Goal: Information Seeking & Learning: Learn about a topic

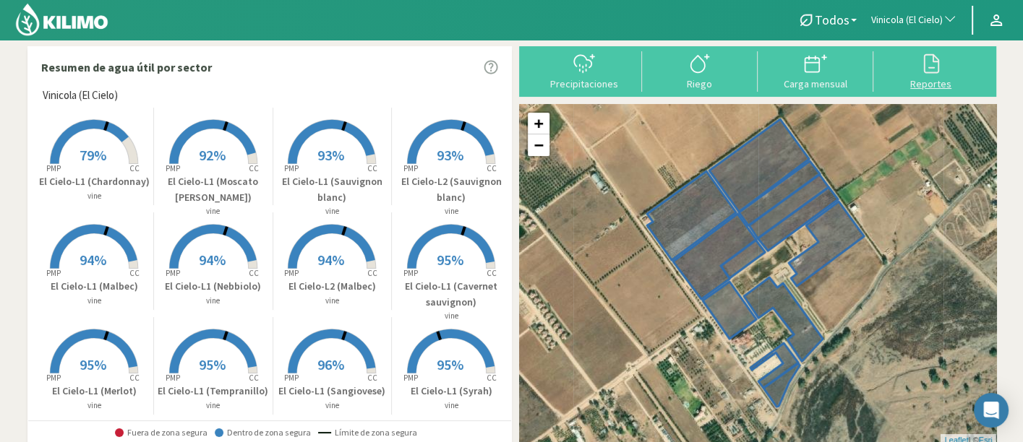
click at [952, 60] on div at bounding box center [930, 63] width 107 height 23
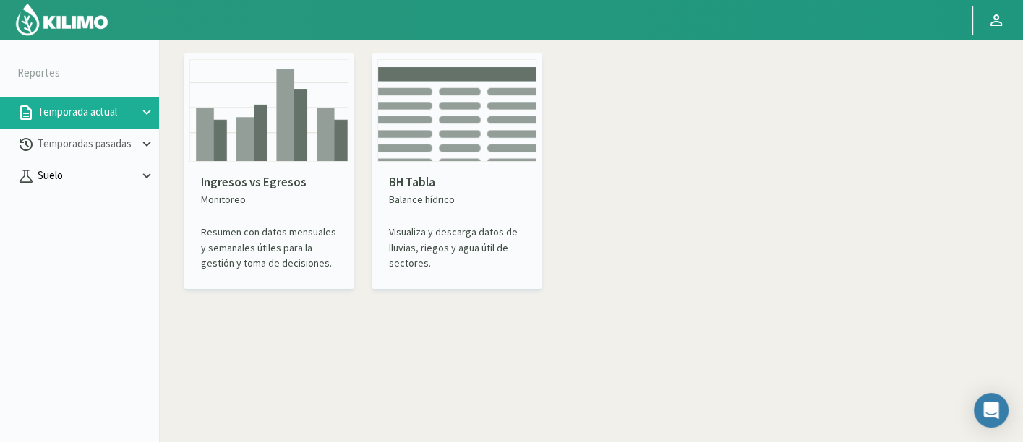
click at [88, 184] on p "Suelo" at bounding box center [87, 176] width 104 height 17
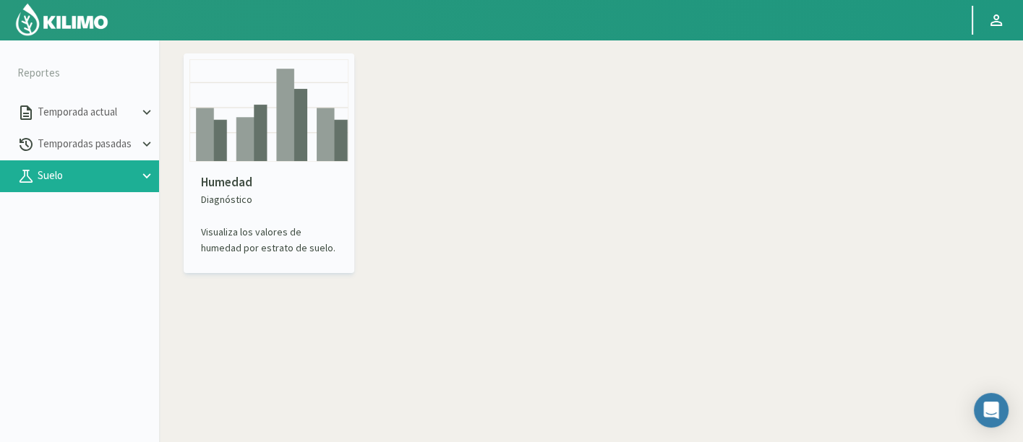
click at [225, 169] on div "Humedad Diagnóstico Visualiza los valores de humedad por estrato de suelo." at bounding box center [268, 215] width 159 height 106
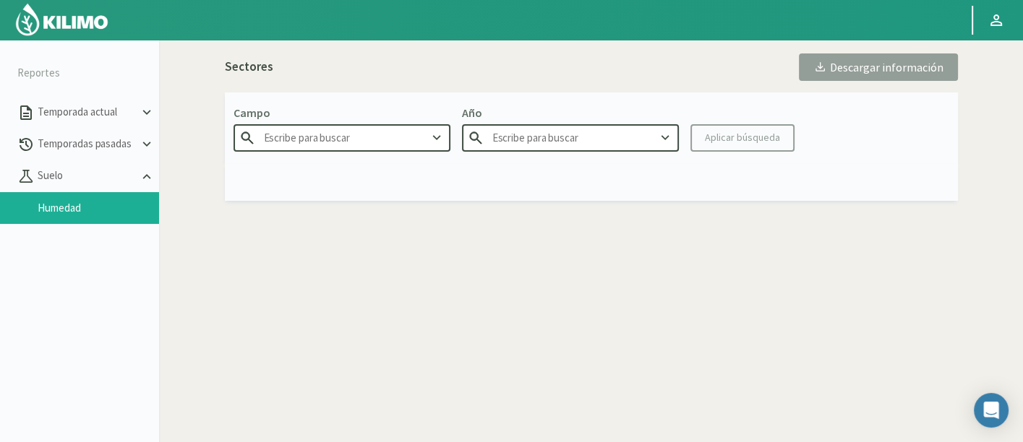
type input "Agr. Cardonal"
type input "2025"
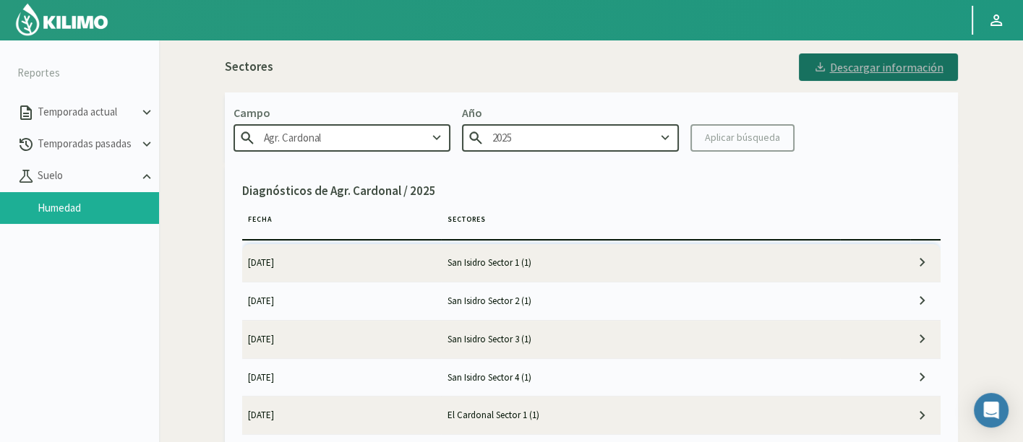
click at [916, 71] on div "Descargar información" at bounding box center [878, 67] width 130 height 14
click at [78, 15] on img at bounding box center [61, 19] width 95 height 35
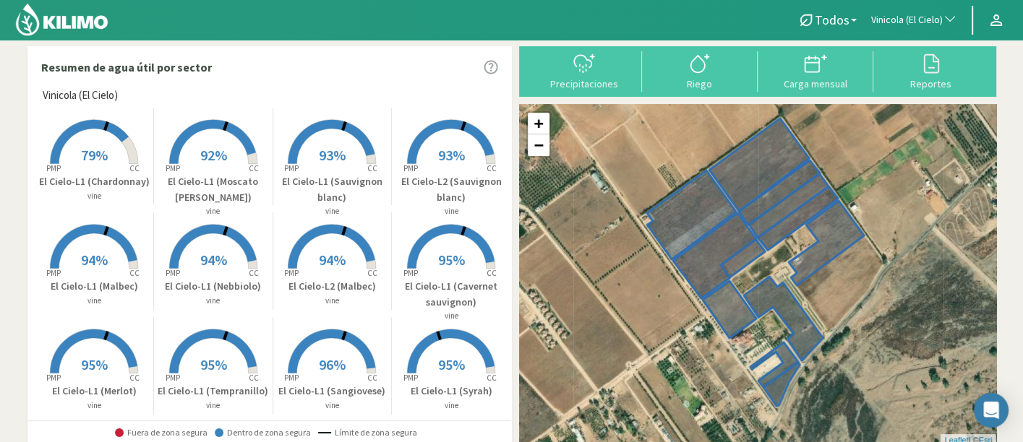
click at [887, 27] on button "Vinicola (El Cielo)" at bounding box center [914, 20] width 100 height 32
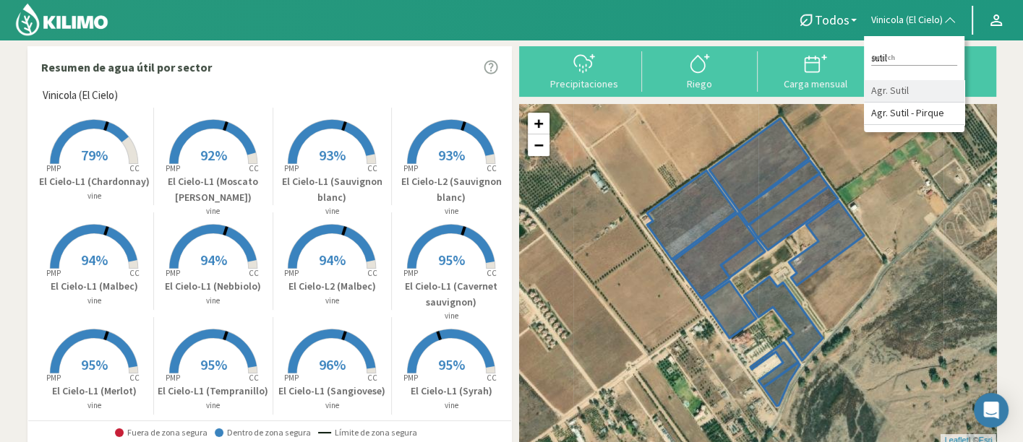
type input "sutil"
click at [926, 84] on li "Agr. Sutil" at bounding box center [914, 91] width 100 height 22
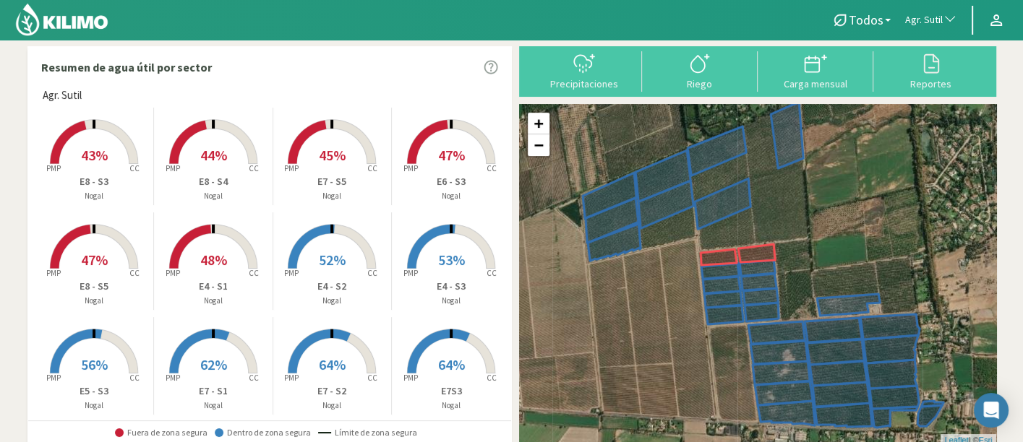
click at [396, 279] on p "E4 - S3" at bounding box center [451, 286] width 119 height 15
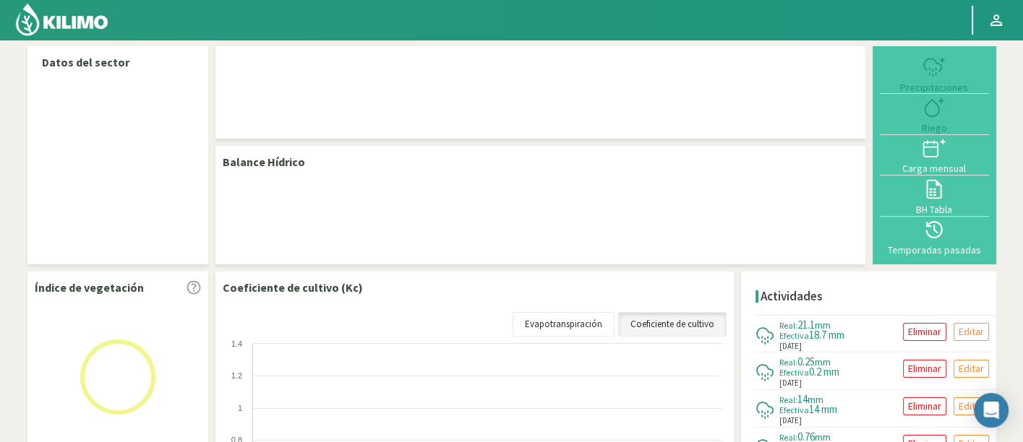
select select "21: Object"
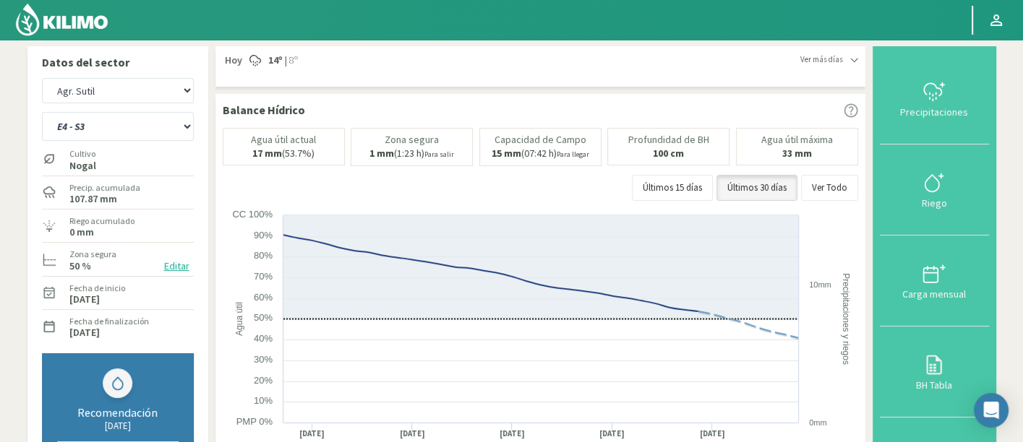
click at [137, 111] on div "E1 - S1 E1 - S2 E1 - S3 E1 - S4 E1 - S5 E2 - S1 E2 - S2 E2 - S3 E2 - S4 E2 - S5…" at bounding box center [118, 125] width 152 height 36
drag, startPoint x: 145, startPoint y: 121, endPoint x: 150, endPoint y: 138, distance: 18.1
click at [145, 121] on select "E1 - S1 E1 - S2 E1 - S3 E1 - S4 E1 - S5 E2 - S1 E2 - S2 E2 - S3 E2 - S4 E2 - S5…" at bounding box center [118, 126] width 152 height 29
click at [42, 112] on select "E1 - S1 E1 - S2 E1 - S3 E1 - S4 E1 - S5 E2 - S1 E2 - S2 E2 - S3 E2 - S4 E2 - S5…" at bounding box center [118, 126] width 152 height 29
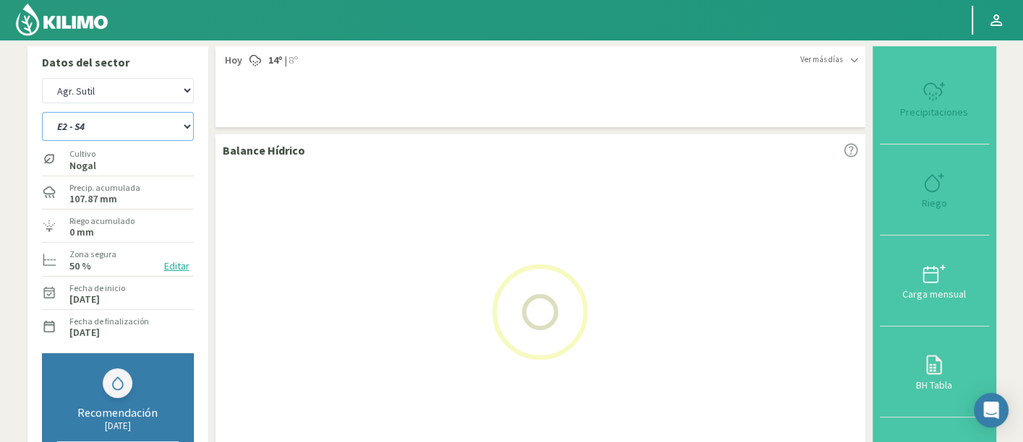
click at [139, 138] on select "E1 - S1 E1 - S2 E1 - S3 E1 - S4 E1 - S5 E2 - S1 E2 - S2 E2 - S3 E2 - S4 E2 - S5…" at bounding box center [118, 126] width 152 height 29
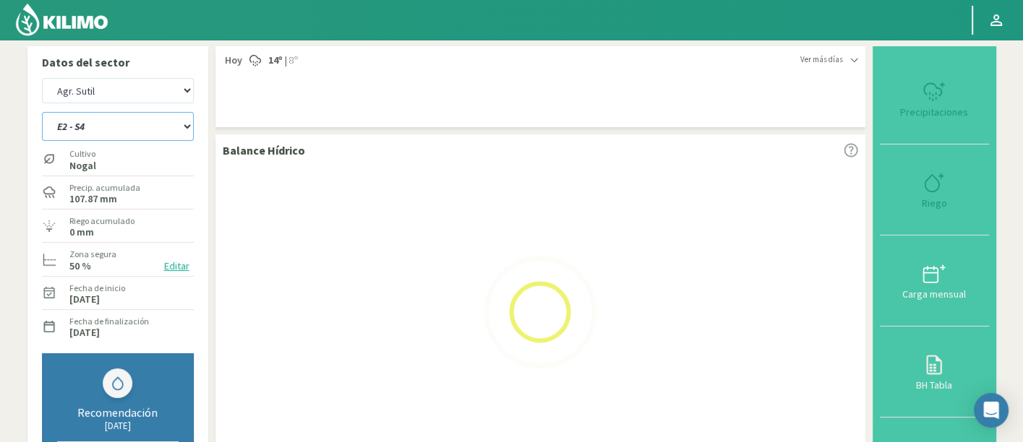
click at [133, 139] on select "E1 - S1 E1 - S2 E1 - S3 E1 - S4 E1 - S5 E2 - S1 E2 - S2 E2 - S3 E2 - S4 E2 - S5…" at bounding box center [118, 126] width 152 height 29
click at [128, 131] on select "E1 - S1 E1 - S2 E1 - S3 E1 - S4 E1 - S5 E2 - S1 E2 - S2 E2 - S3 E2 - S4 E2 - S5…" at bounding box center [118, 126] width 152 height 29
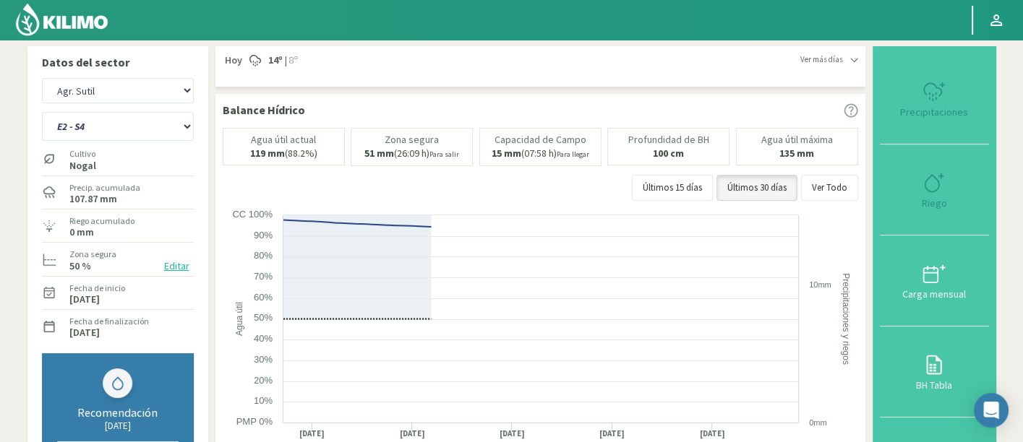
click at [129, 145] on div "Cultivo Nogal" at bounding box center [118, 158] width 152 height 31
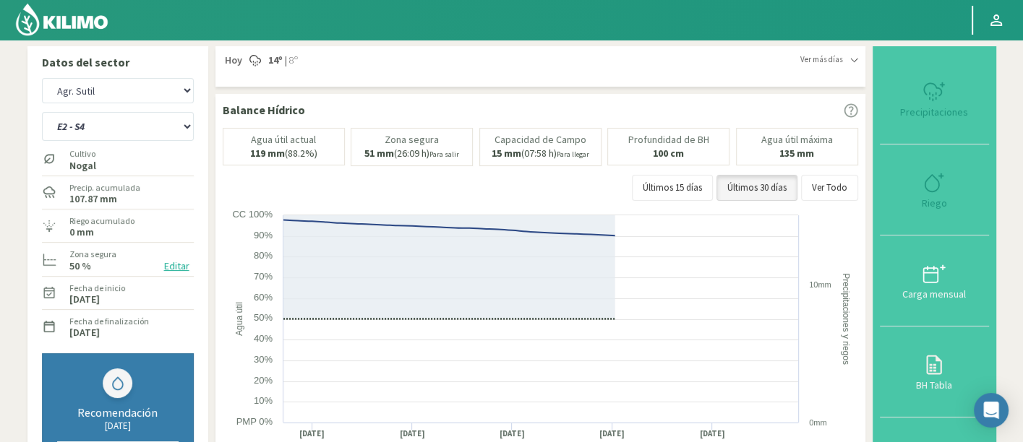
select select "17: Object"
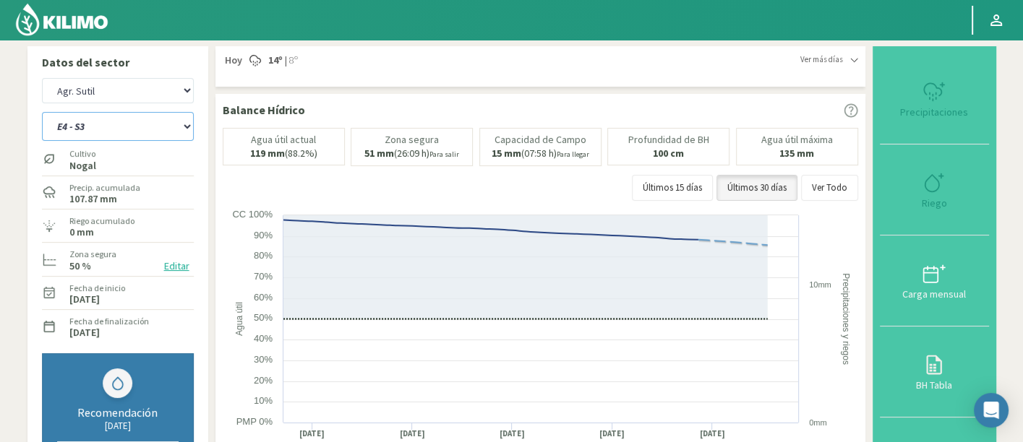
click at [128, 132] on select "E1 - S1 E1 - S2 E1 - S3 E1 - S4 E1 - S5 E2 - S1 E2 - S2 E2 - S3 E2 - S4 E2 - S5…" at bounding box center [118, 126] width 152 height 29
select select "300: Object"
click at [42, 112] on select "E1 - S1 E1 - S2 E1 - S3 E1 - S4 E1 - S5 E2 - S1 E2 - S2 E2 - S3 E2 - S4 E2 - S5…" at bounding box center [118, 126] width 152 height 29
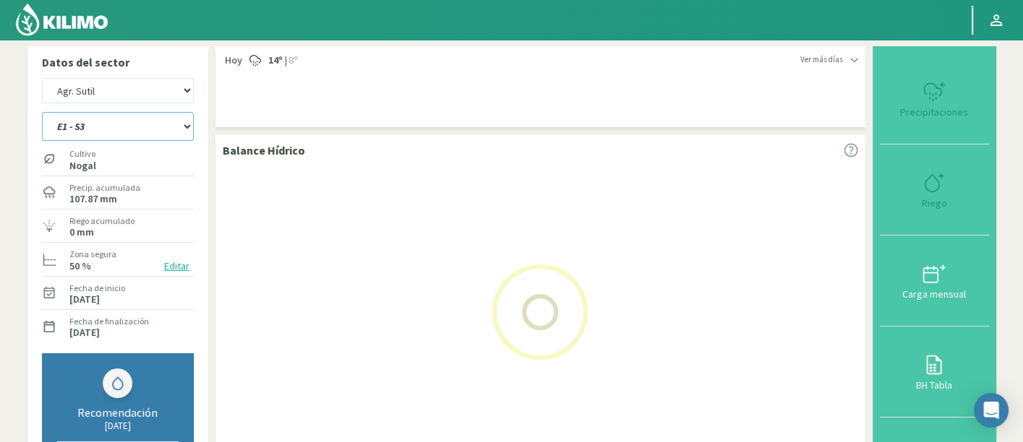
click at [131, 137] on select "E1 - S1 E1 - S2 E1 - S3 E1 - S4 E1 - S5 E2 - S1 E2 - S2 E2 - S3 E2 - S4 E2 - S5…" at bounding box center [118, 126] width 152 height 29
select select "49: Object"
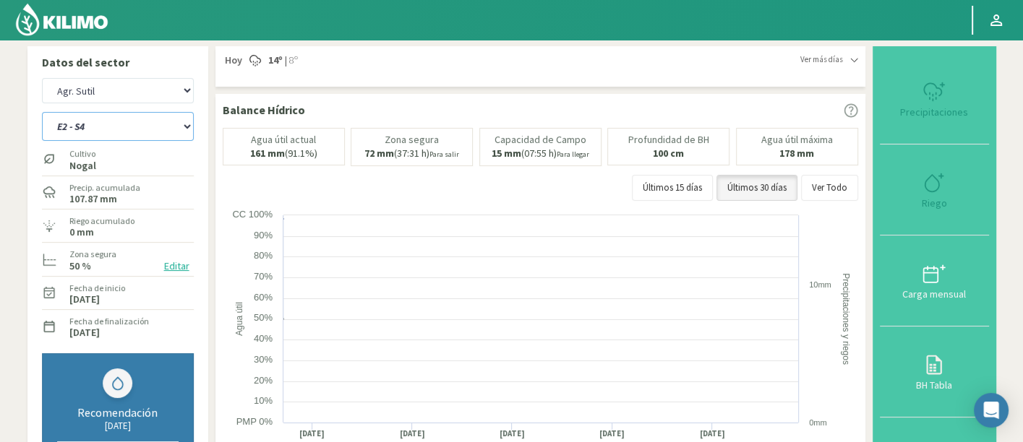
click at [132, 118] on select "E1 - S1 E1 - S2 E1 - S3 E1 - S4 E1 - S5 E2 - S1 E2 - S2 E2 - S3 E2 - S4 E2 - S5…" at bounding box center [118, 126] width 152 height 29
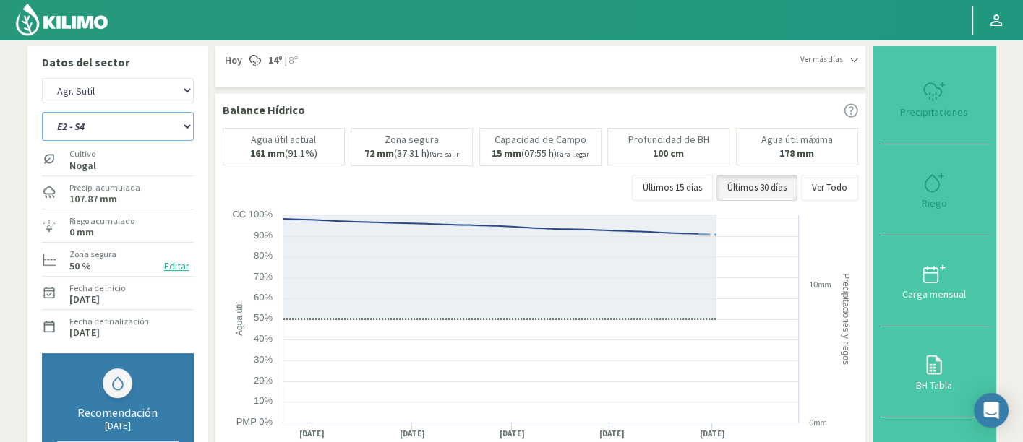
click at [132, 119] on select "E1 - S1 E1 - S2 E1 - S3 E1 - S4 E1 - S5 E2 - S1 E2 - S2 E2 - S3 E2 - S4 E2 - S5…" at bounding box center [118, 126] width 152 height 29
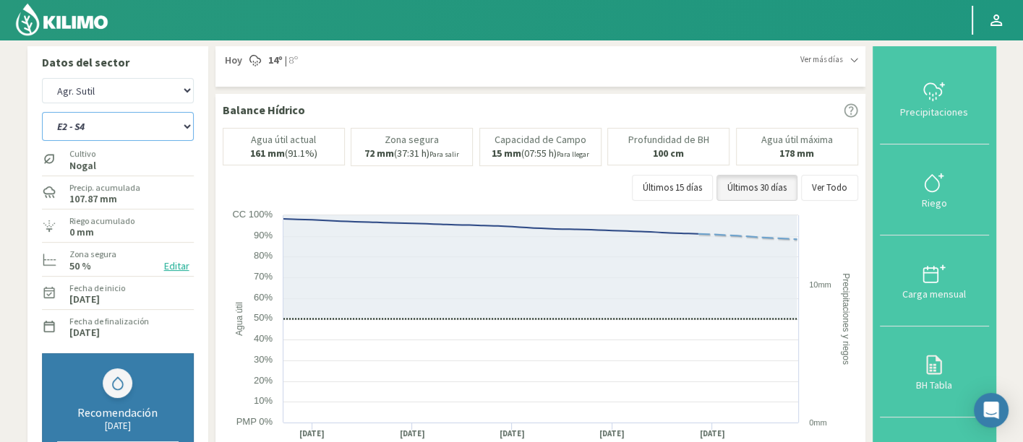
select select "579: Object"
click at [42, 112] on select "E1 - S1 E1 - S2 E1 - S3 E1 - S4 E1 - S5 E2 - S1 E2 - S2 E2 - S3 E2 - S4 E2 - S5…" at bounding box center [118, 126] width 152 height 29
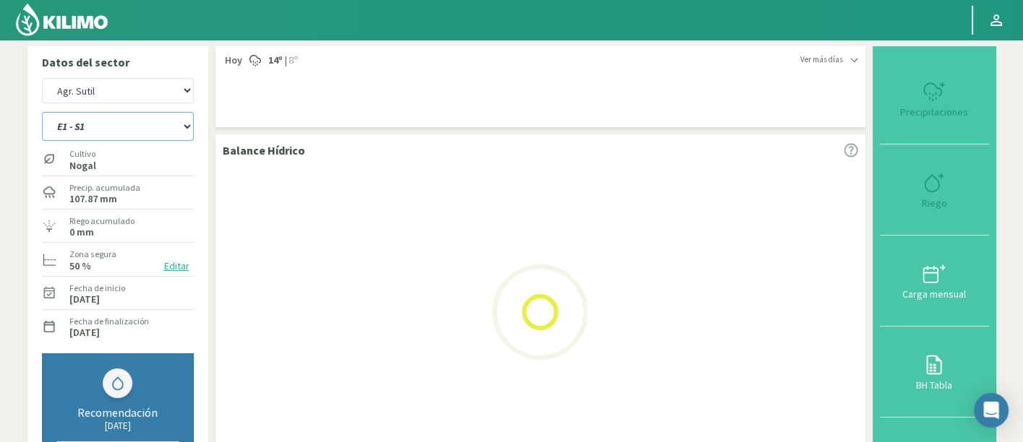
select select "84: Object"
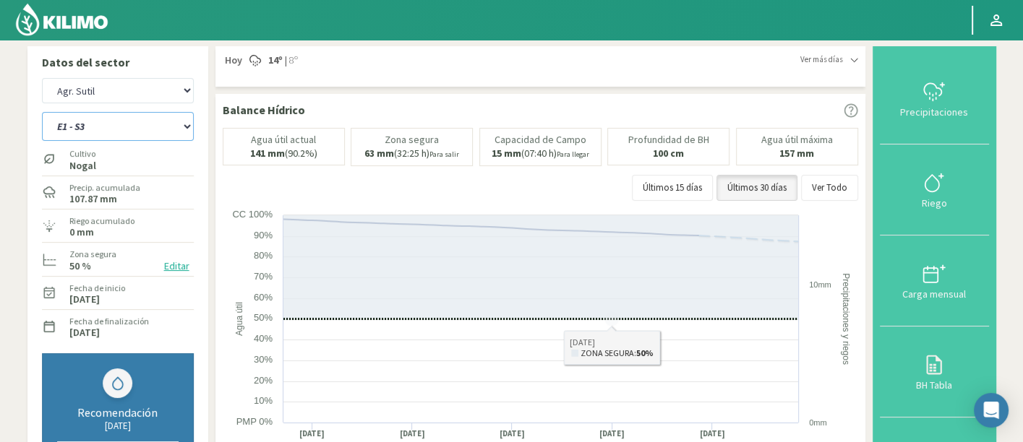
select select "858: Object"
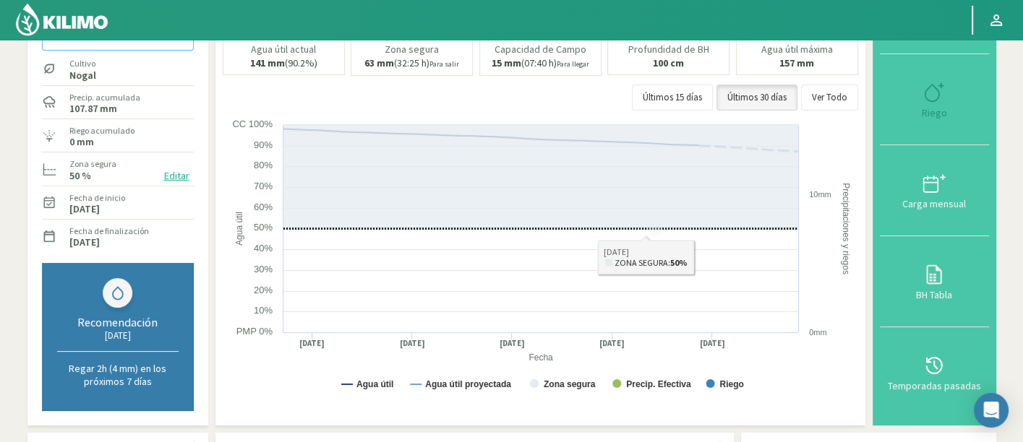
scroll to position [80, 0]
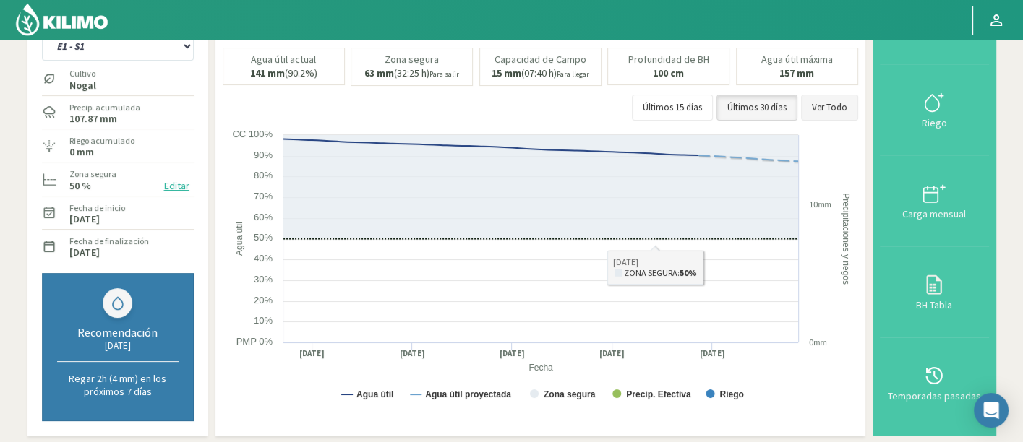
click at [816, 95] on button "Ver Todo" at bounding box center [829, 108] width 57 height 26
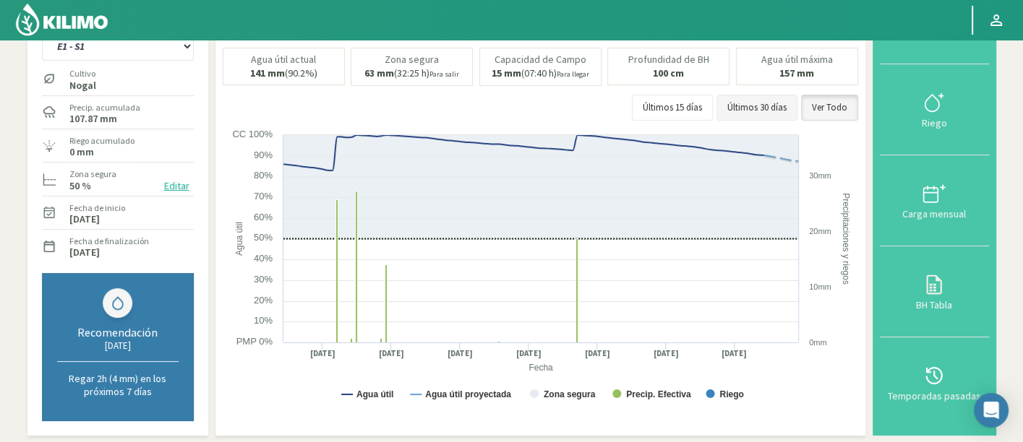
click at [732, 110] on button "Últimos 30 días" at bounding box center [756, 108] width 81 height 26
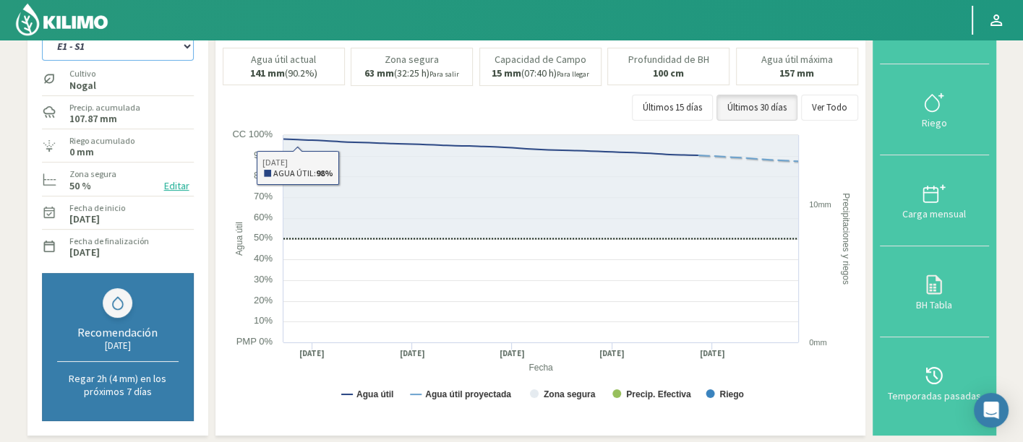
click at [108, 58] on select "E1 - S1 E1 - S2 E1 - S3 E1 - S4 E1 - S5 E2 - S1 E2 - S2 E2 - S3 E2 - S4 E2 - S5…" at bounding box center [118, 46] width 152 height 29
click at [42, 32] on select "E1 - S1 E1 - S2 E1 - S3 E1 - S4 E1 - S5 E2 - S1 E2 - S2 E2 - S3 E2 - S4 E2 - S5…" at bounding box center [118, 46] width 152 height 29
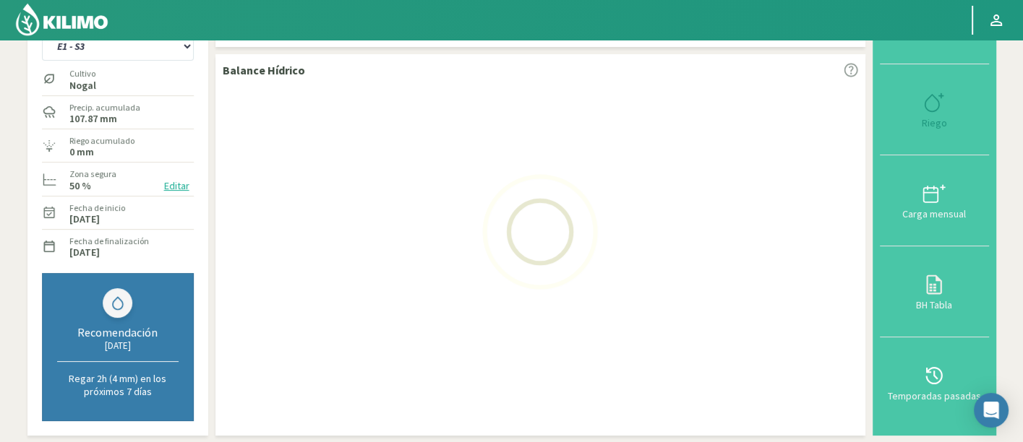
select select "123: Object"
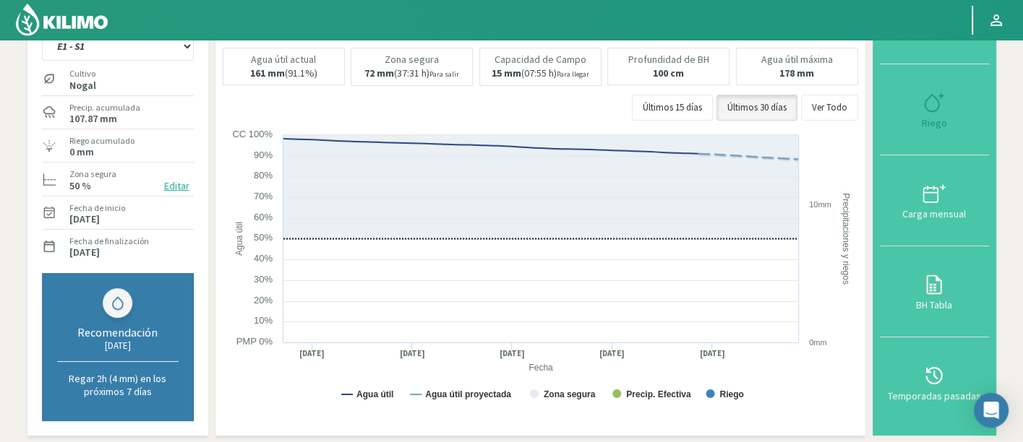
select select "1137: Object"
click at [119, 53] on select "E1 - S1 E1 - S2 E1 - S3 E1 - S4 E1 - S5 E2 - S1 E2 - S2 E2 - S3 E2 - S4 E2 - S5…" at bounding box center [118, 46] width 152 height 29
click at [42, 32] on select "E1 - S1 E1 - S2 E1 - S3 E1 - S4 E1 - S5 E2 - S1 E2 - S2 E2 - S3 E2 - S4 E2 - S5…" at bounding box center [118, 46] width 152 height 29
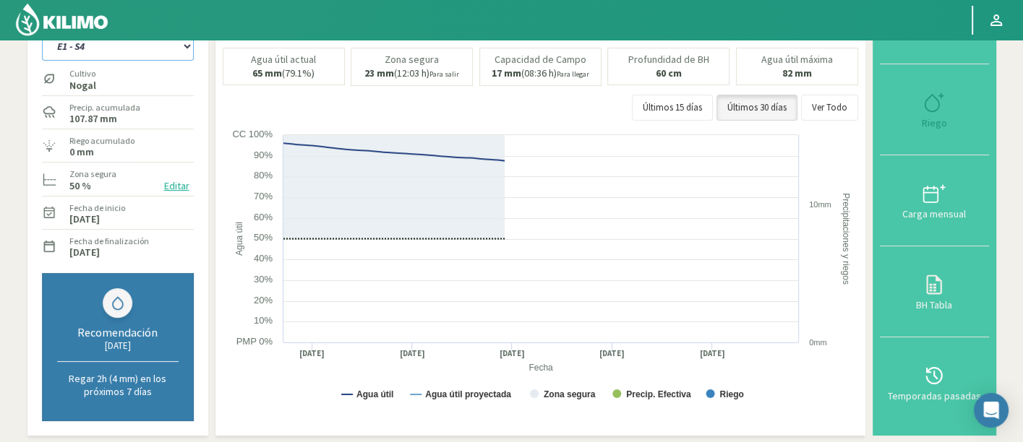
select select "166: Object"
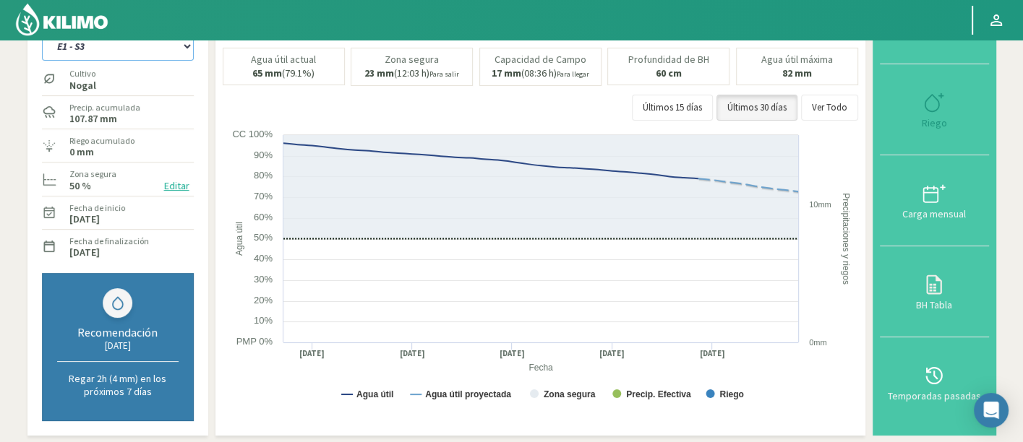
select select "1416: Object"
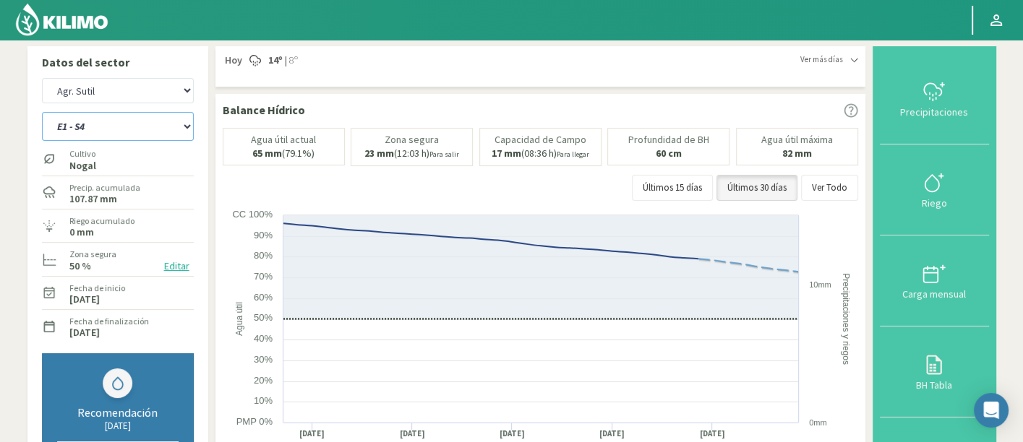
click at [116, 126] on select "E1 - S1 E1 - S2 E1 - S3 E1 - S4 E1 - S5 E2 - S1 E2 - S2 E2 - S3 E2 - S4 E2 - S5…" at bounding box center [118, 126] width 152 height 29
click at [105, 135] on select "E1 - S1 E1 - S2 E1 - S3 E1 - S4 E1 - S5 E2 - S1 E2 - S2 E2 - S3 E2 - S4 E2 - S5…" at bounding box center [118, 126] width 152 height 29
click at [42, 112] on select "E1 - S1 E1 - S2 E1 - S3 E1 - S4 E1 - S5 E2 - S1 E2 - S2 E2 - S3 E2 - S4 E2 - S5…" at bounding box center [118, 126] width 152 height 29
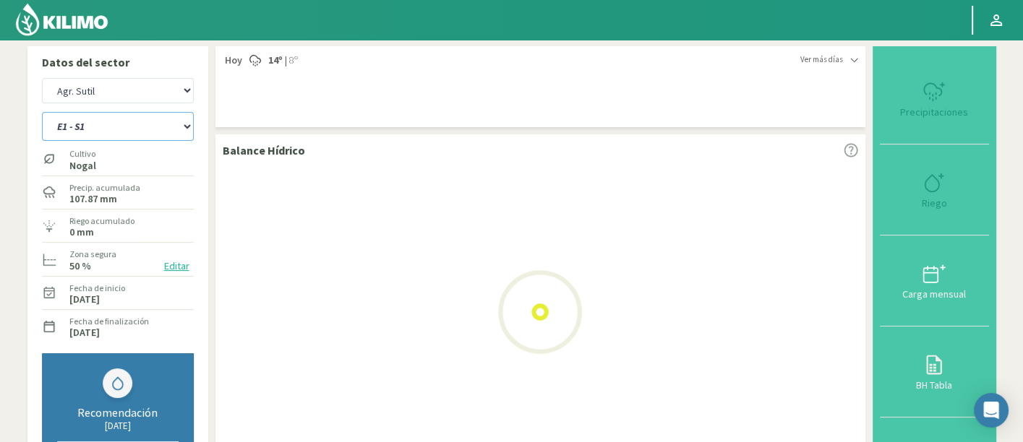
select select "208: Object"
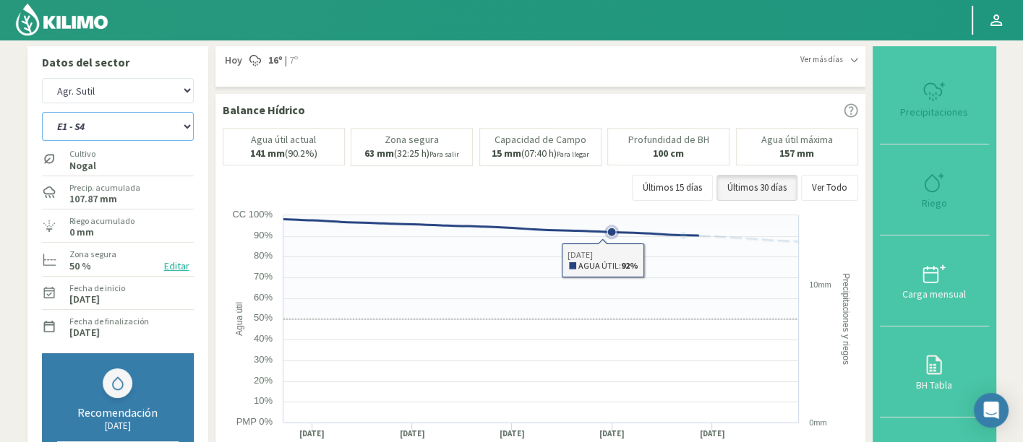
select select "1696: Object"
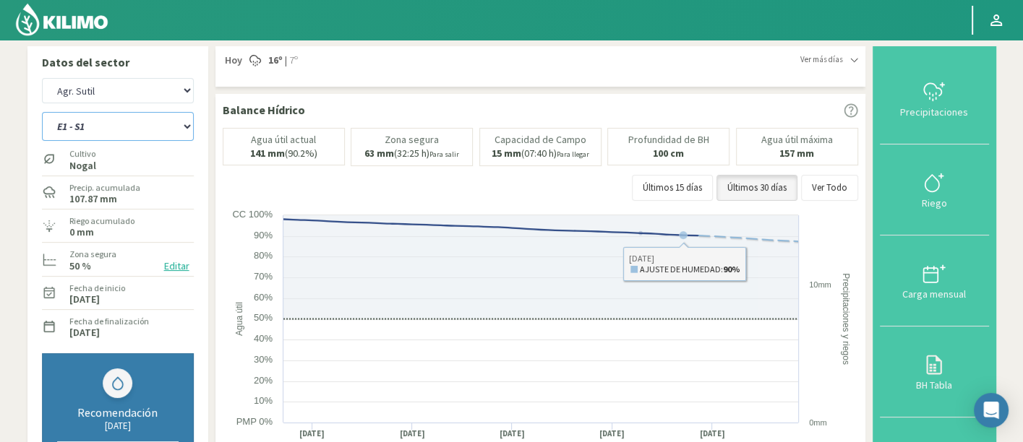
click at [104, 123] on select "E1 - S1 E1 - S2 E1 - S3 E1 - S4 E1 - S5 E2 - S1 E2 - S2 E2 - S3 E2 - S4 E2 - S5…" at bounding box center [118, 126] width 152 height 29
click at [42, 112] on select "E1 - S1 E1 - S2 E1 - S3 E1 - S4 E1 - S5 E2 - S1 E2 - S2 E2 - S3 E2 - S4 E2 - S5…" at bounding box center [118, 126] width 152 height 29
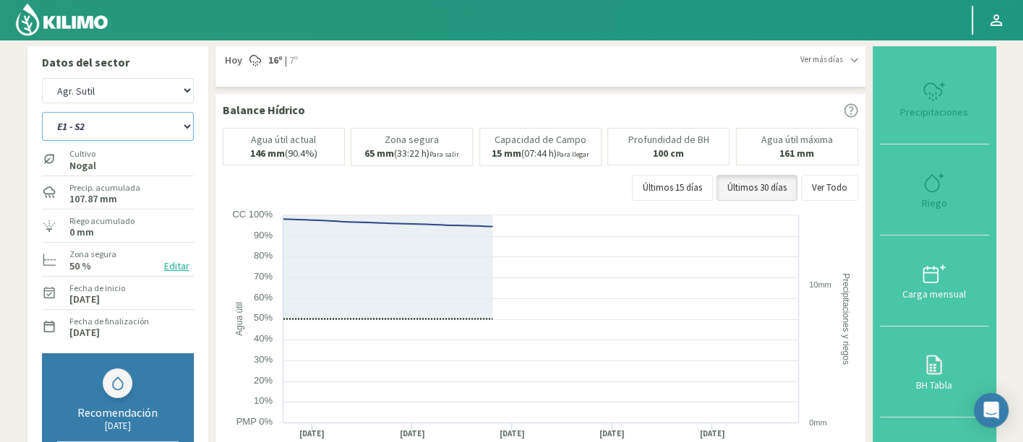
select select "246: Object"
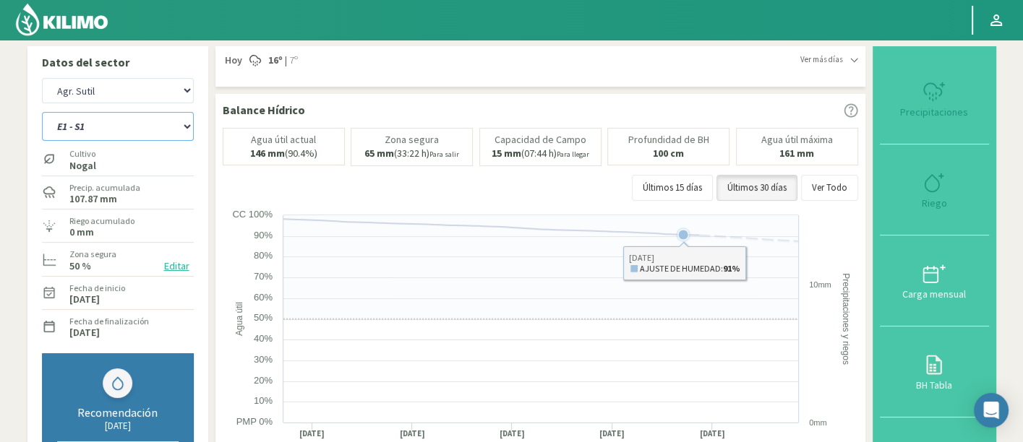
select select "1976: Object"
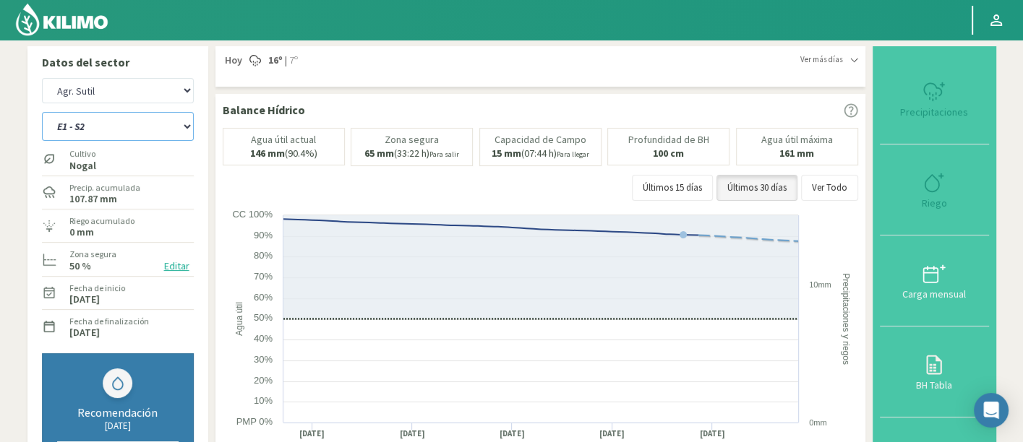
click at [177, 129] on select "E1 - S1 E1 - S2 E1 - S3 E1 - S4 E1 - S5 E2 - S1 E2 - S2 E2 - S3 E2 - S4 E2 - S5…" at bounding box center [118, 126] width 152 height 29
click at [42, 112] on select "E1 - S1 E1 - S2 E1 - S3 E1 - S4 E1 - S5 E2 - S1 E2 - S2 E2 - S3 E2 - S4 E2 - S5…" at bounding box center [118, 126] width 152 height 29
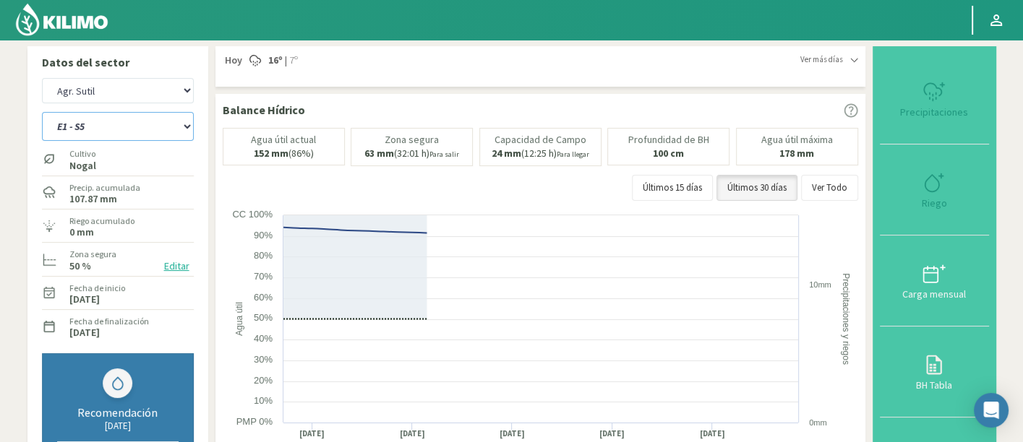
select select "288: Object"
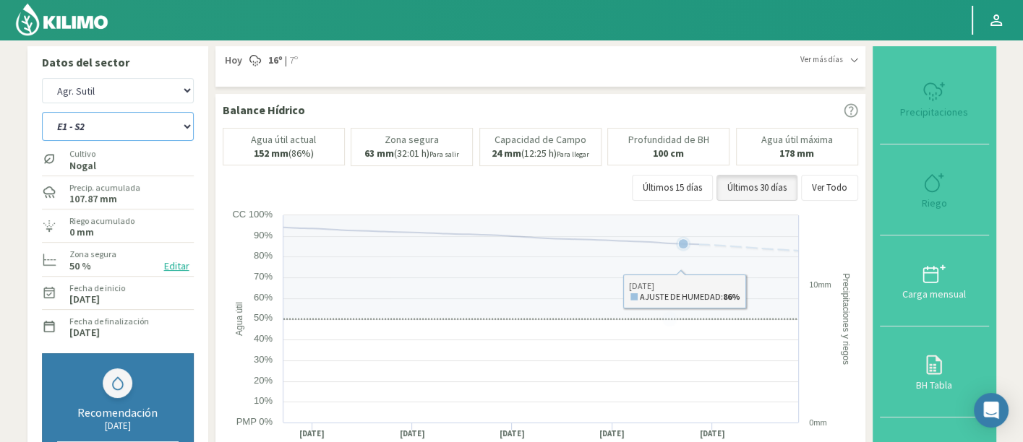
select select "2256: Object"
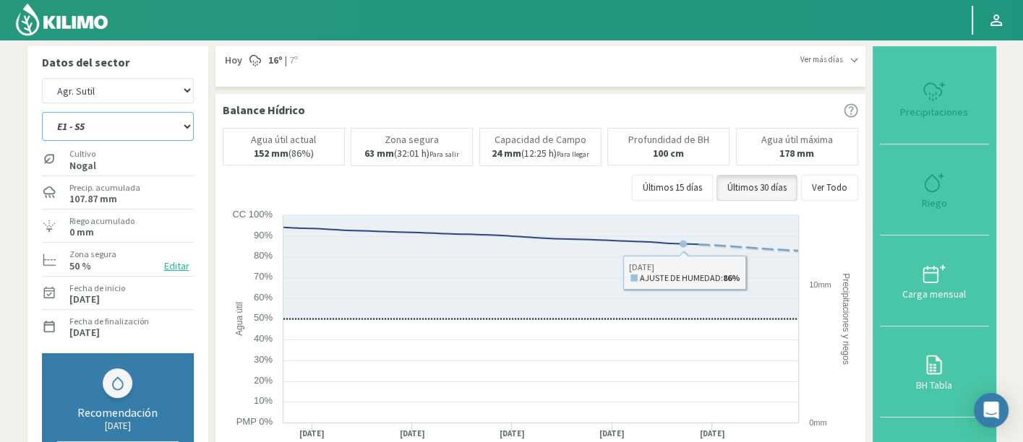
click at [125, 132] on select "E1 - S1 E1 - S2 E1 - S3 E1 - S4 E1 - S5 E2 - S1 E2 - S2 E2 - S3 E2 - S4 E2 - S5…" at bounding box center [118, 126] width 152 height 29
click at [42, 112] on select "E1 - S1 E1 - S2 E1 - S3 E1 - S4 E1 - S5 E2 - S1 E2 - S2 E2 - S3 E2 - S4 E2 - S5…" at bounding box center [118, 126] width 152 height 29
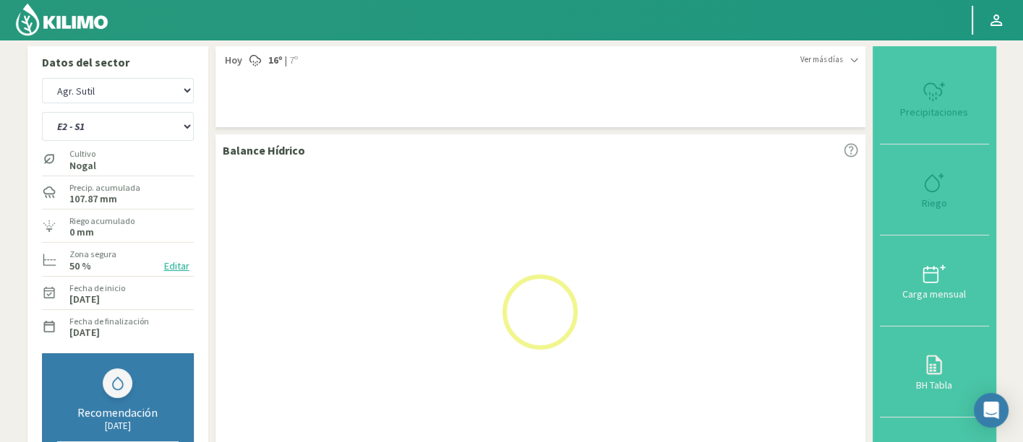
select select "332: Object"
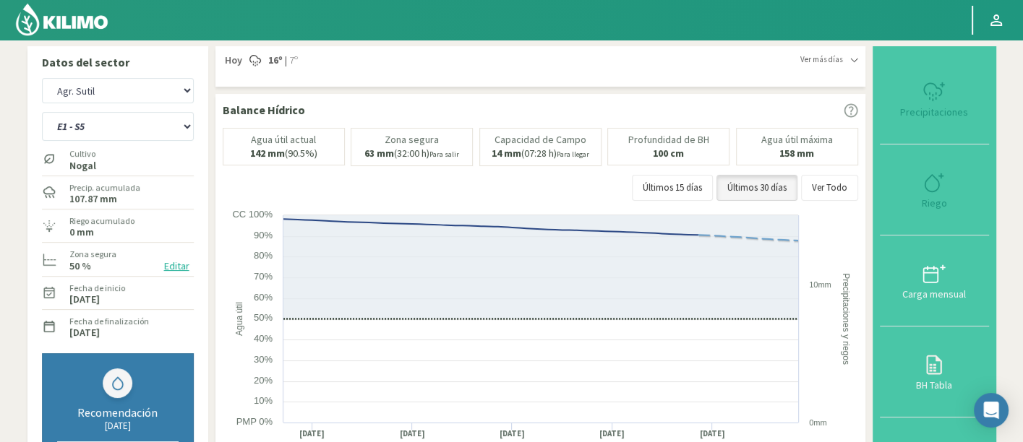
select select "2536: Object"
click at [160, 126] on select "E1 - S1 E1 - S2 E1 - S3 E1 - S4 E1 - S5 E2 - S1 E2 - S2 E2 - S3 E2 - S4 E2 - S5…" at bounding box center [118, 126] width 152 height 29
click at [42, 112] on select "E1 - S1 E1 - S2 E1 - S3 E1 - S4 E1 - S5 E2 - S1 E2 - S2 E2 - S3 E2 - S4 E2 - S5…" at bounding box center [118, 126] width 152 height 29
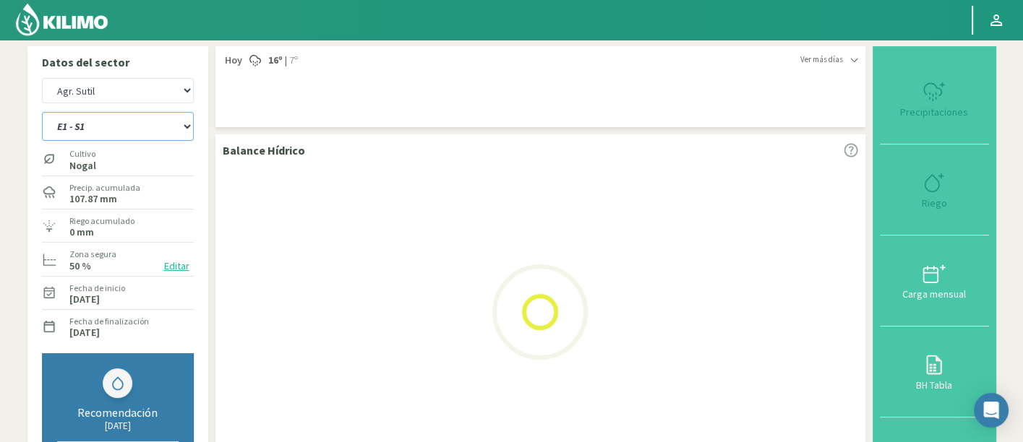
select select "374: Object"
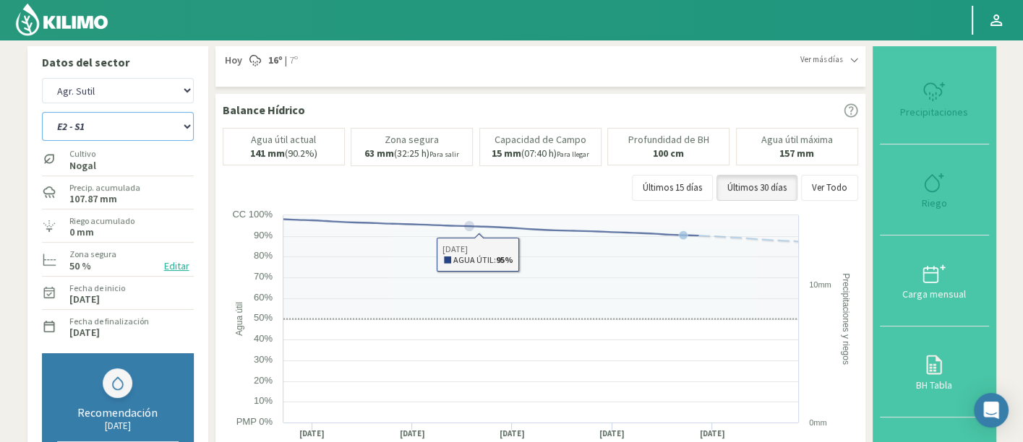
select select "2816: Object"
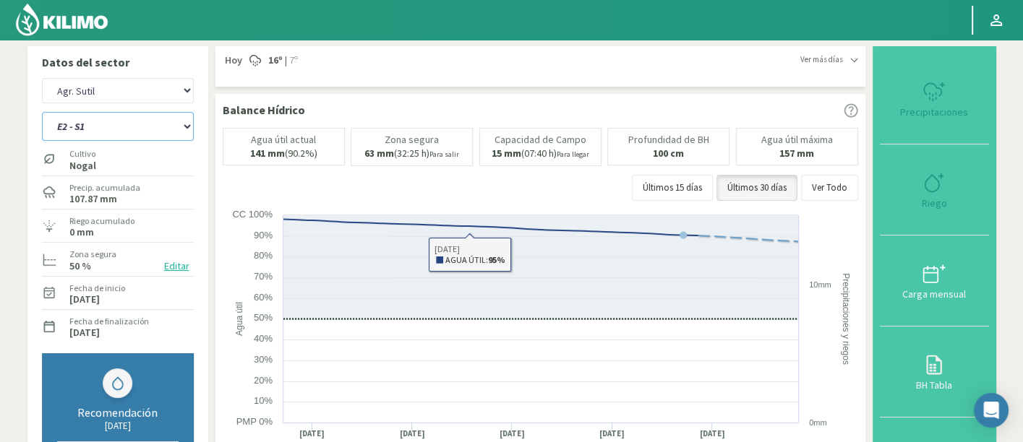
drag, startPoint x: 128, startPoint y: 126, endPoint x: 128, endPoint y: 139, distance: 12.3
click at [128, 126] on select "E1 - S1 E1 - S2 E1 - S3 E1 - S4 E1 - S5 E2 - S1 E2 - S2 E2 - S3 E2 - S4 E2 - S5…" at bounding box center [118, 126] width 152 height 29
click at [42, 112] on select "E1 - S1 E1 - S2 E1 - S3 E1 - S4 E1 - S5 E2 - S1 E2 - S2 E2 - S3 E2 - S4 E2 - S5…" at bounding box center [118, 126] width 152 height 29
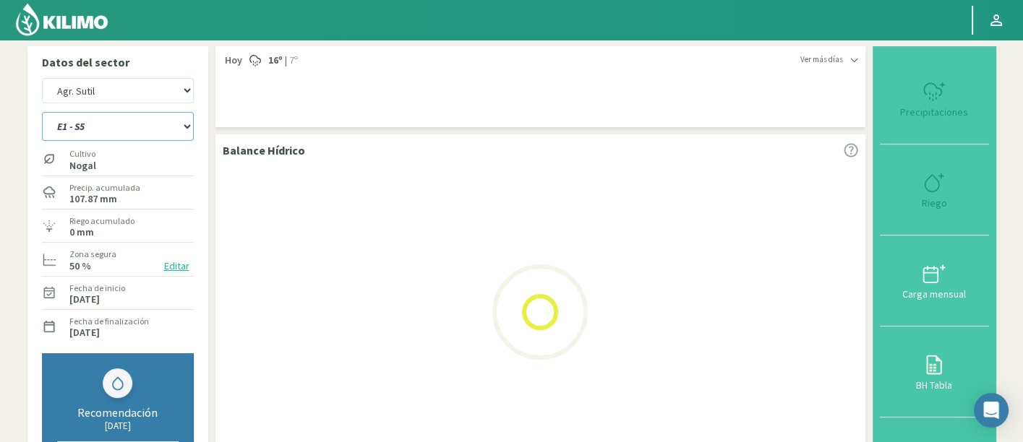
select select "410: Object"
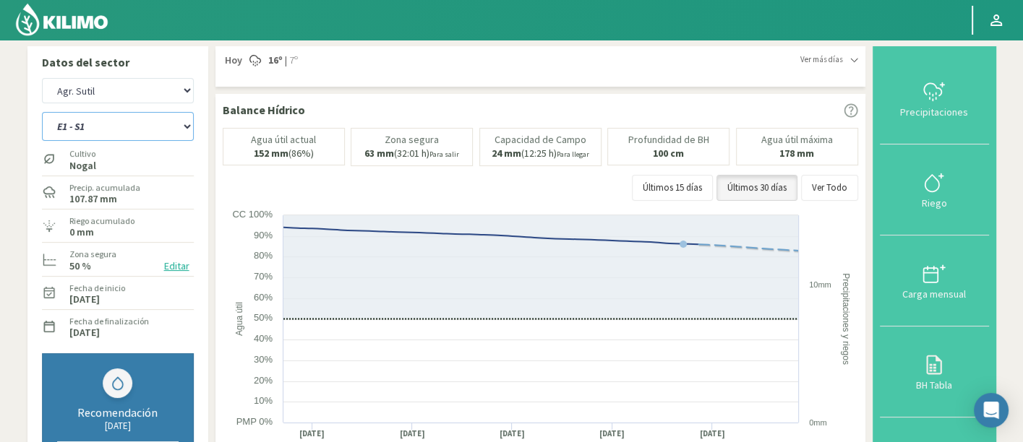
click at [124, 123] on select "E1 - S1 E1 - S2 E1 - S3 E1 - S4 E1 - S5 E2 - S1 E2 - S2 E2 - S3 E2 - S4 E2 - S5…" at bounding box center [118, 126] width 152 height 29
select select "3096: Object"
click at [42, 112] on select "E1 - S1 E1 - S2 E1 - S3 E1 - S4 E1 - S5 E2 - S1 E2 - S2 E2 - S3 E2 - S4 E2 - S5…" at bounding box center [118, 126] width 152 height 29
select select "455: Object"
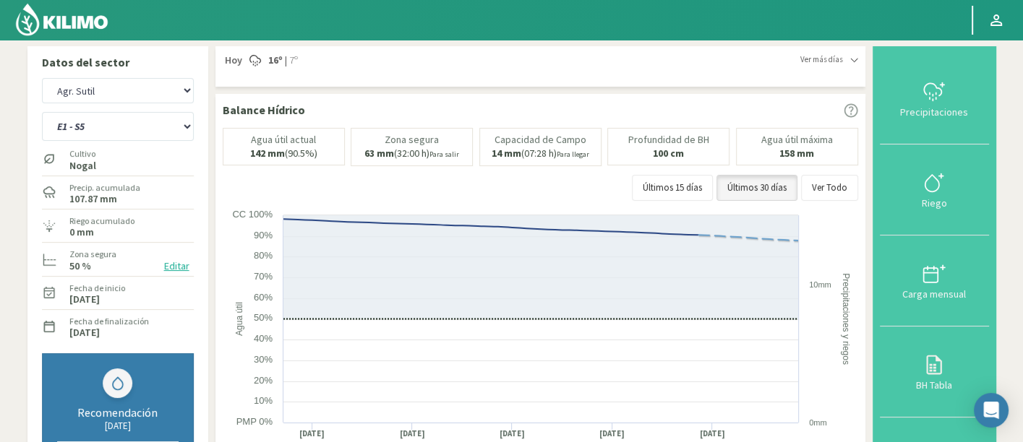
select select "3376: Object"
click at [169, 126] on select "E1 - S1 E1 - S2 E1 - S3 E1 - S4 E1 - S5 E2 - S1 E2 - S2 E2 - S3 E2 - S4 E2 - S5…" at bounding box center [118, 126] width 152 height 29
click at [42, 112] on select "E1 - S1 E1 - S2 E1 - S3 E1 - S4 E1 - S5 E2 - S1 E2 - S2 E2 - S3 E2 - S4 E2 - S5…" at bounding box center [118, 126] width 152 height 29
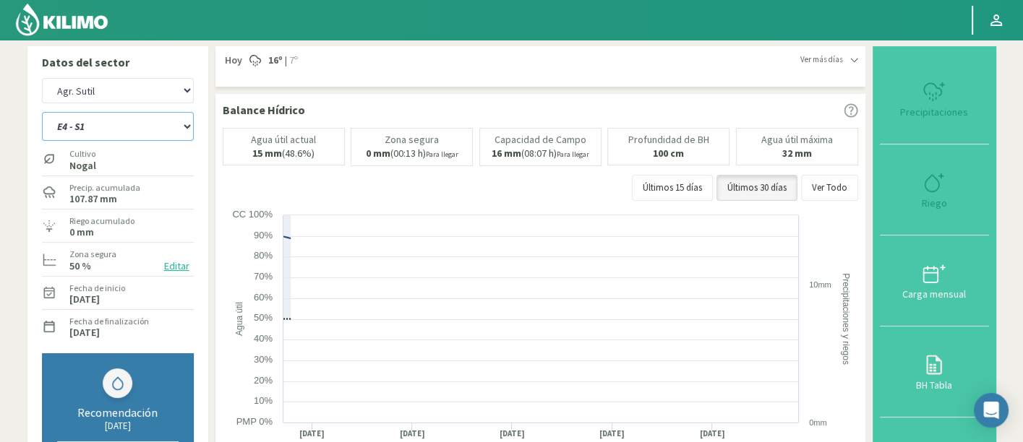
select select "497: Object"
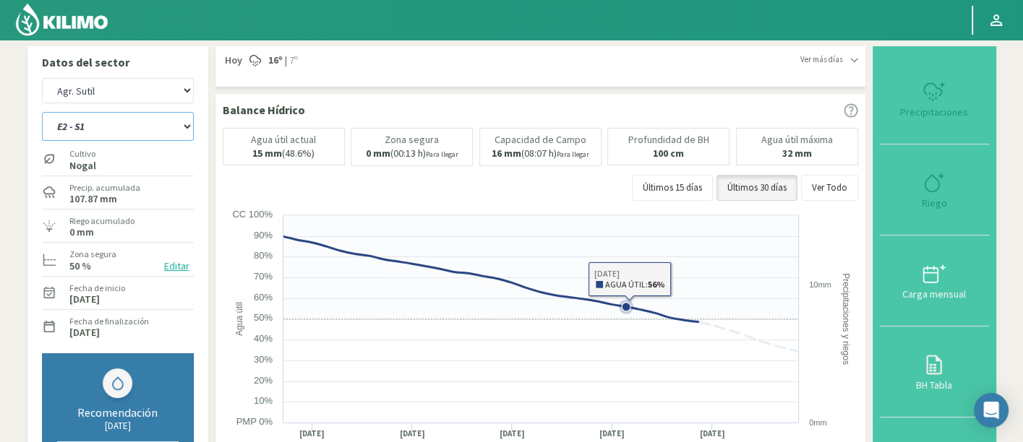
select select "3656: Object"
select select "548: Object"
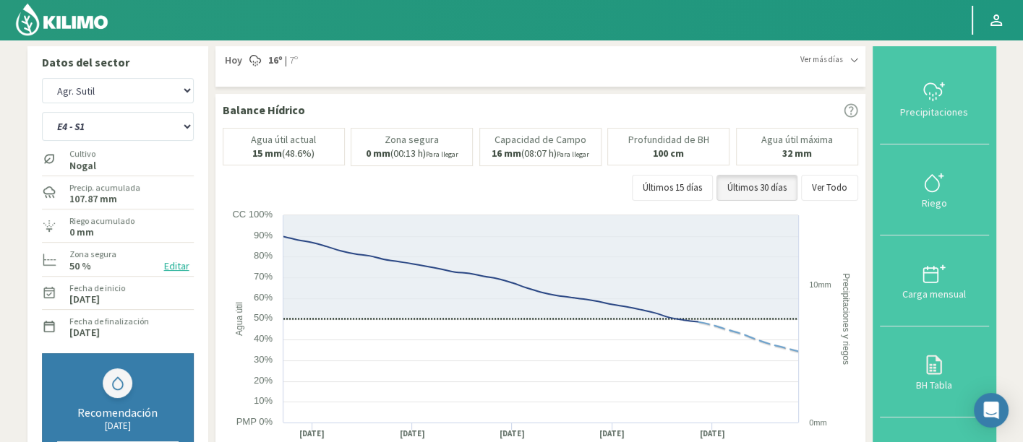
click at [89, 30] on img at bounding box center [61, 19] width 95 height 35
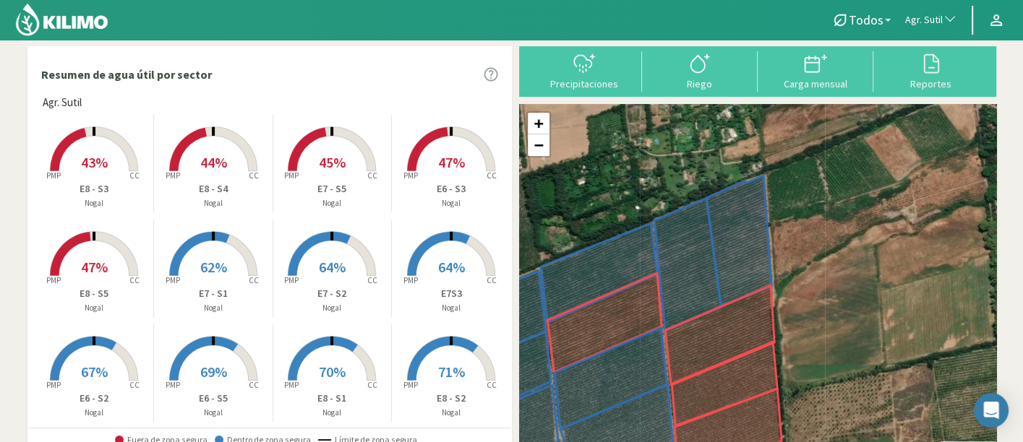
click at [410, 171] on tspan "PMP" at bounding box center [410, 176] width 14 height 10
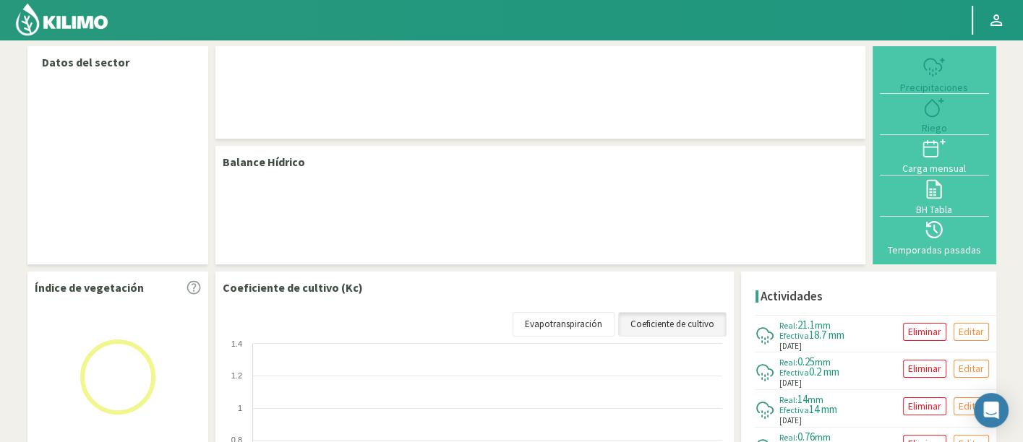
select select "21: Object"
select select "27: Object"
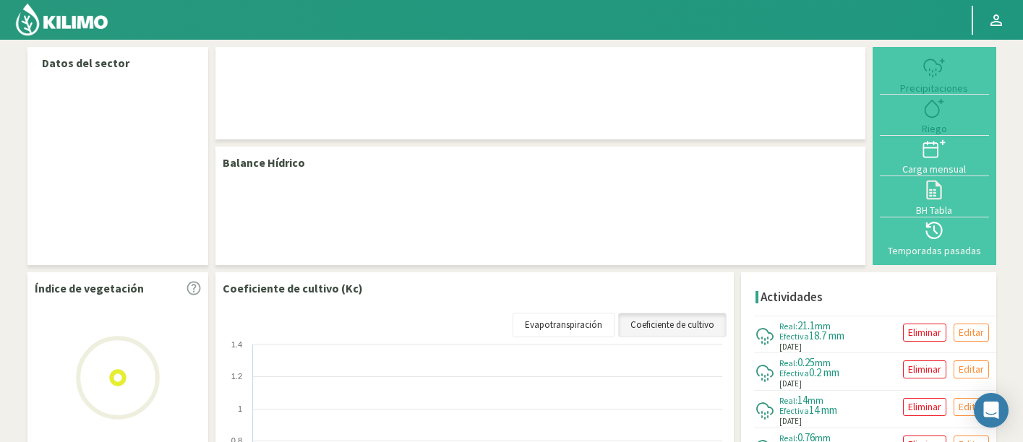
select select "21: Object"
select select "27: Object"
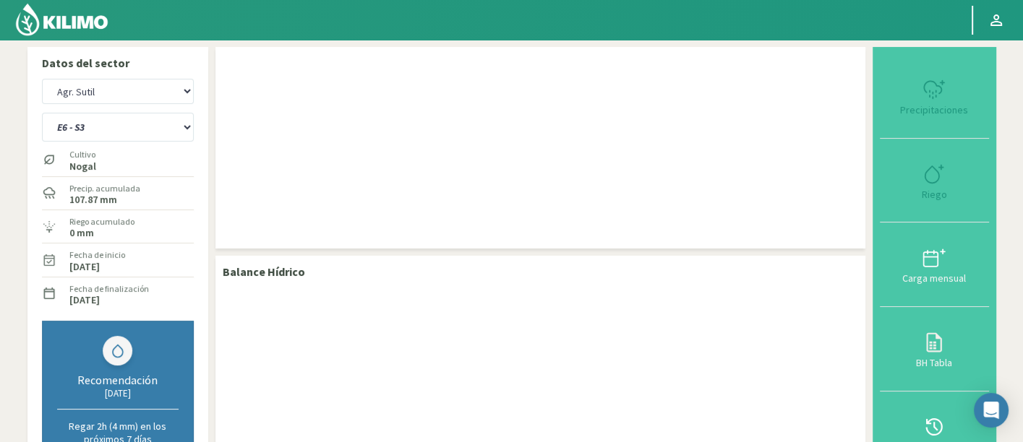
click at [107, 23] on img at bounding box center [61, 19] width 95 height 35
